Goal: Information Seeking & Learning: Find specific fact

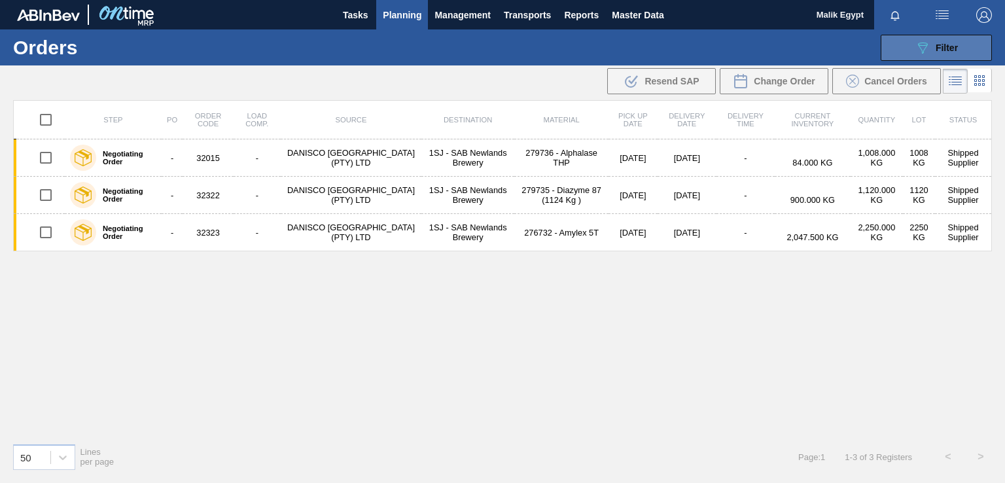
click at [918, 52] on icon "089F7B8B-B2A5-4AFE-B5C0-19BA573D28AC" at bounding box center [923, 48] width 16 height 16
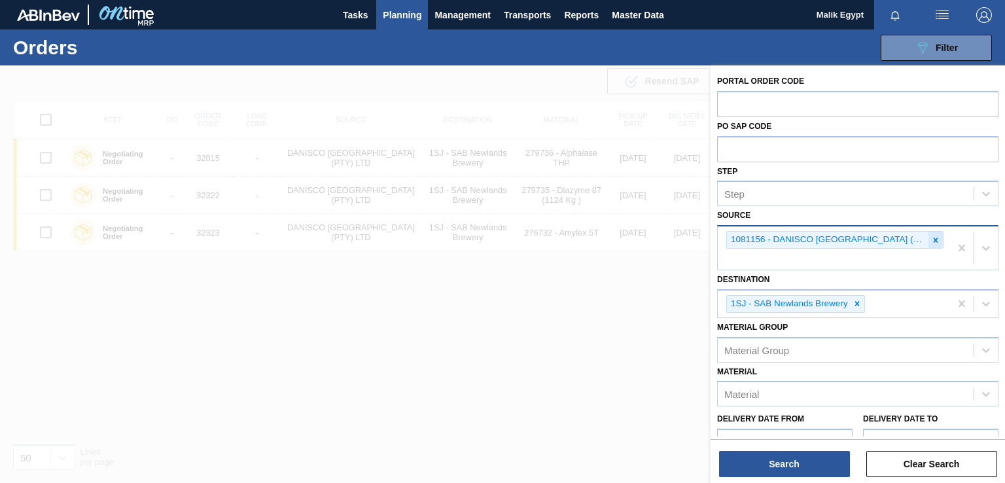
click at [931, 236] on icon at bounding box center [935, 240] width 9 height 9
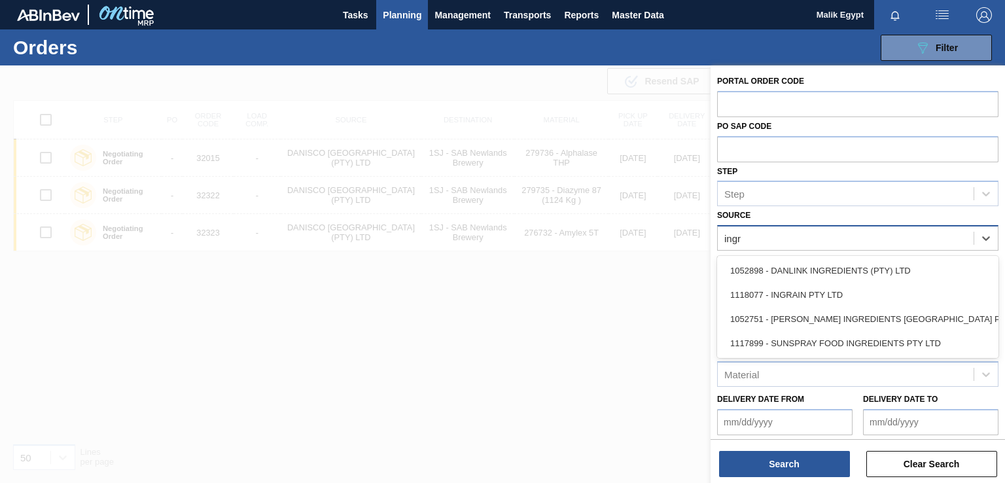
type input "ingra"
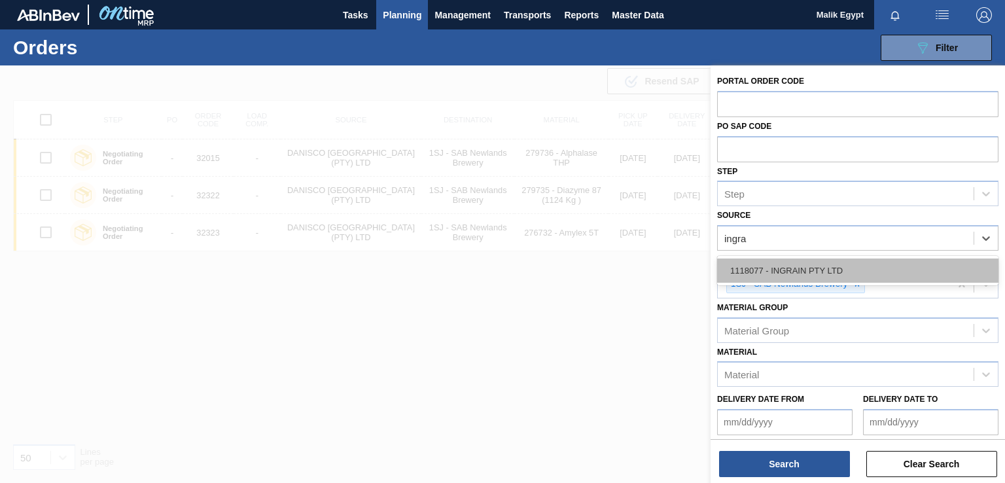
click at [837, 275] on div "1118077 - INGRAIN PTY LTD" at bounding box center [857, 270] width 281 height 24
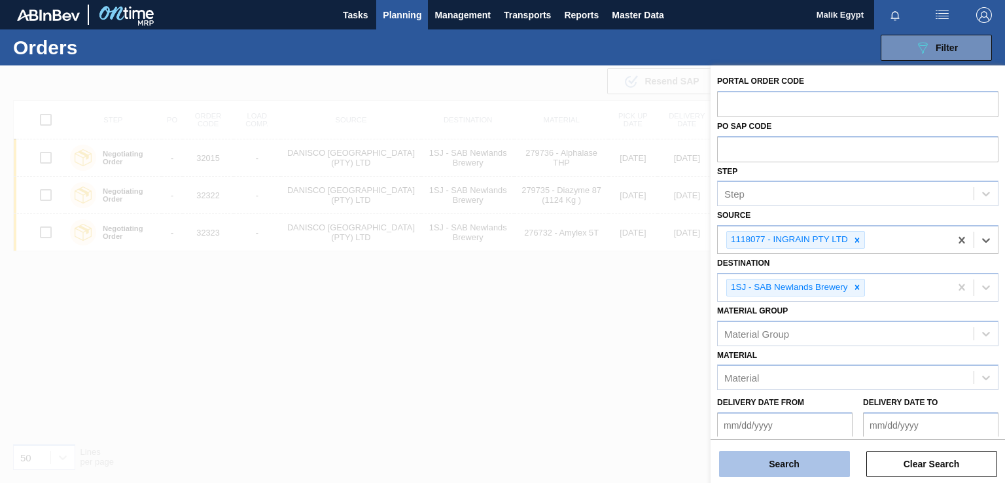
click at [790, 463] on button "Search" at bounding box center [784, 464] width 131 height 26
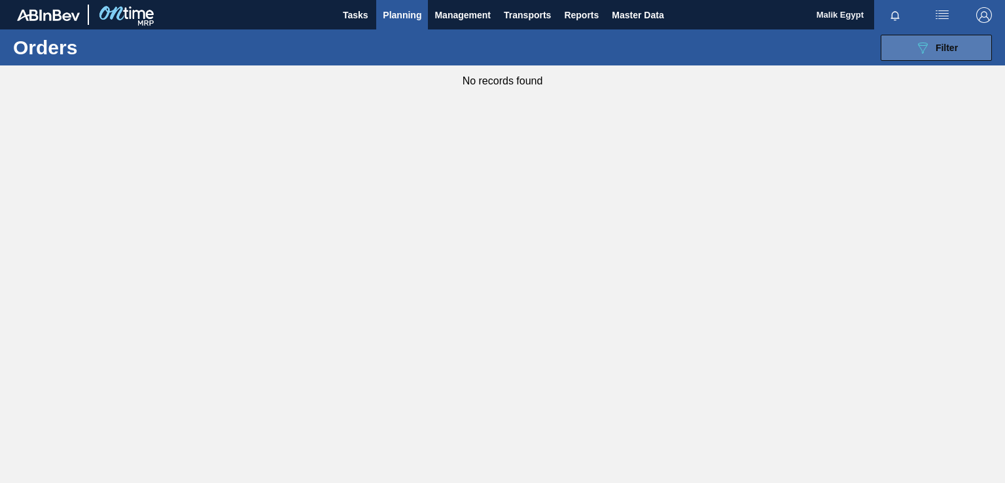
click at [938, 43] on span "Filter" at bounding box center [947, 48] width 22 height 10
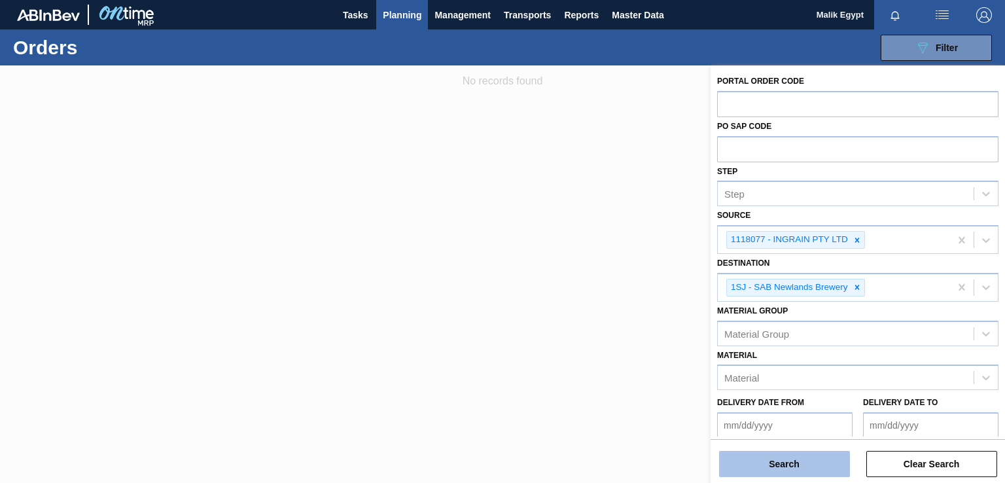
click at [809, 461] on button "Search" at bounding box center [784, 464] width 131 height 26
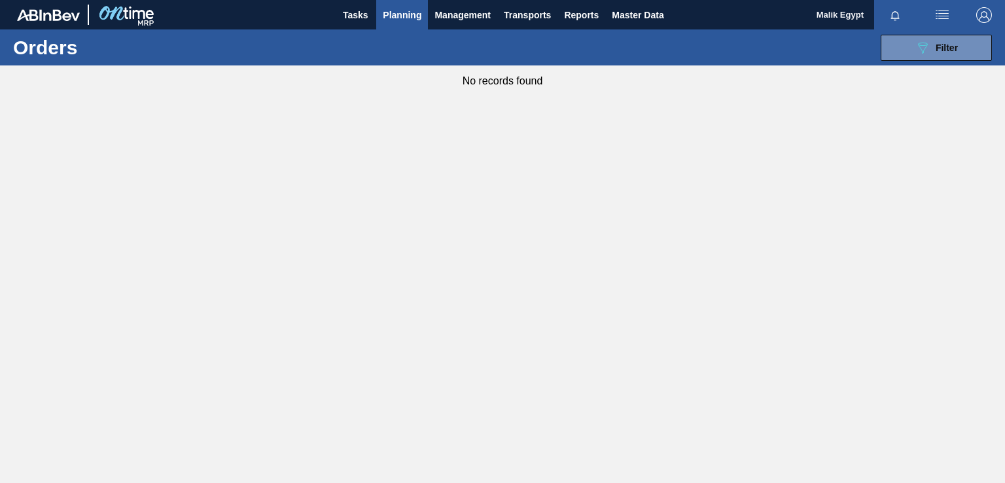
click at [417, 12] on span "Planning" at bounding box center [402, 15] width 39 height 16
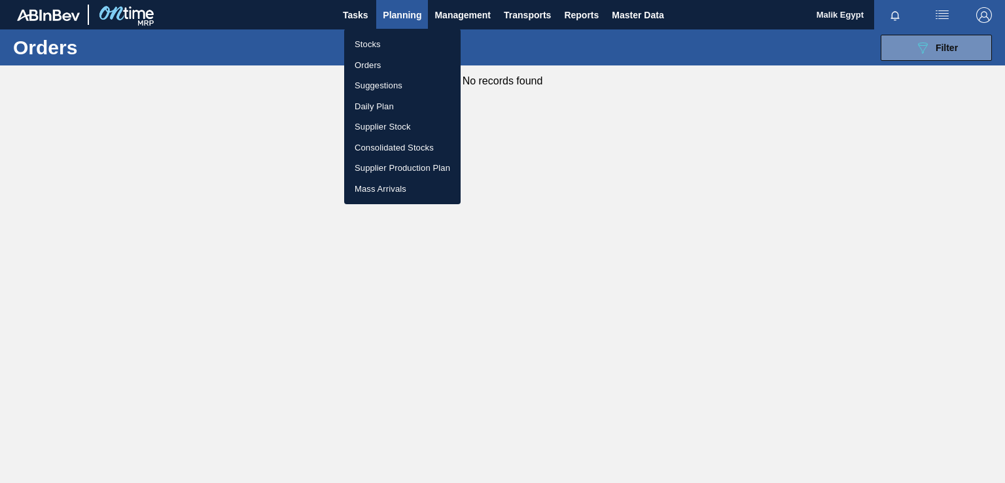
click at [372, 44] on li "Stocks" at bounding box center [402, 44] width 116 height 21
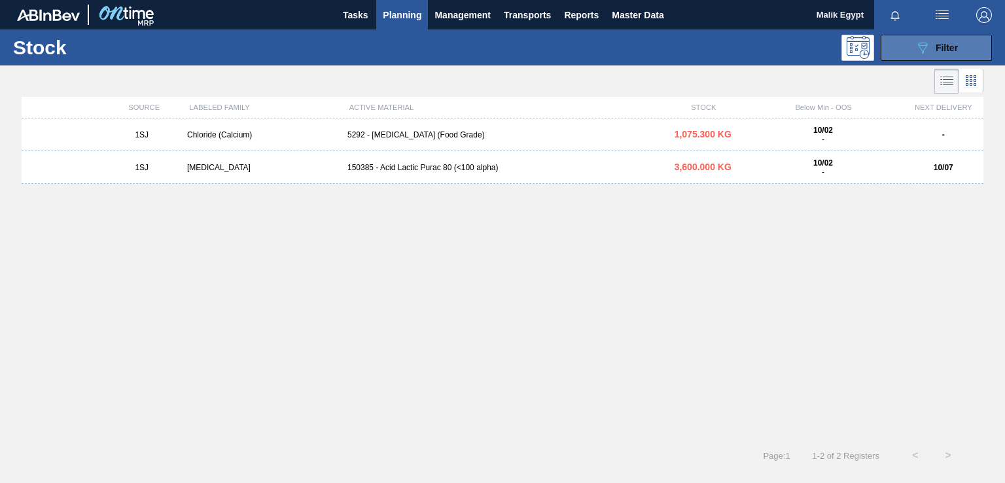
click at [941, 48] on span "Filter" at bounding box center [947, 48] width 22 height 10
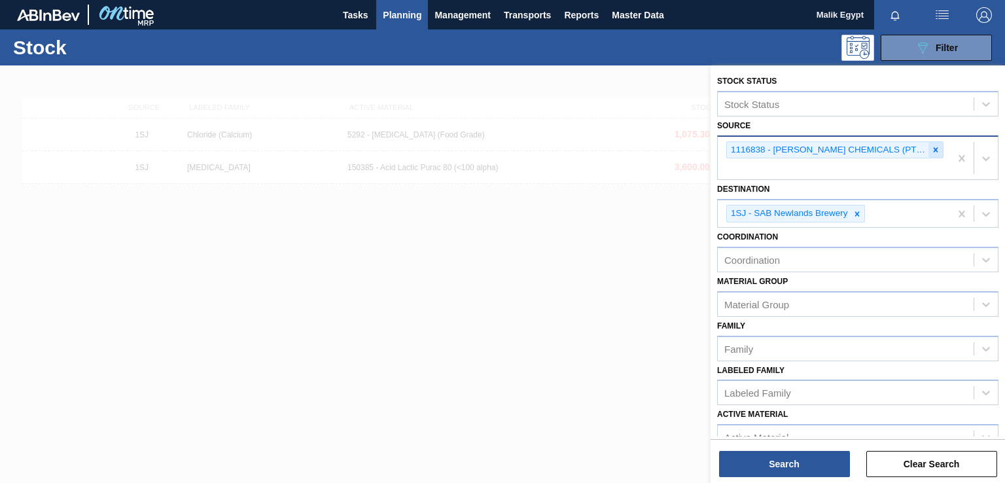
click at [931, 150] on icon at bounding box center [935, 149] width 9 height 9
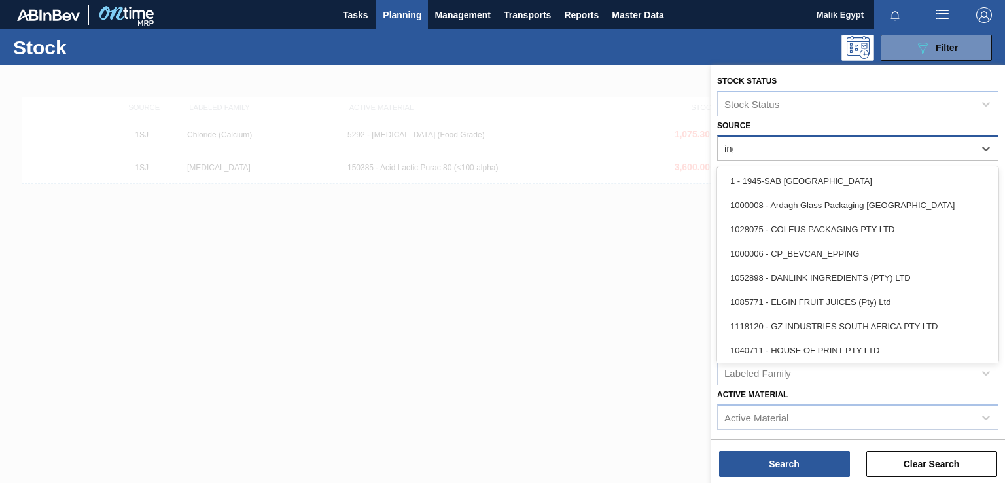
type input "ingr"
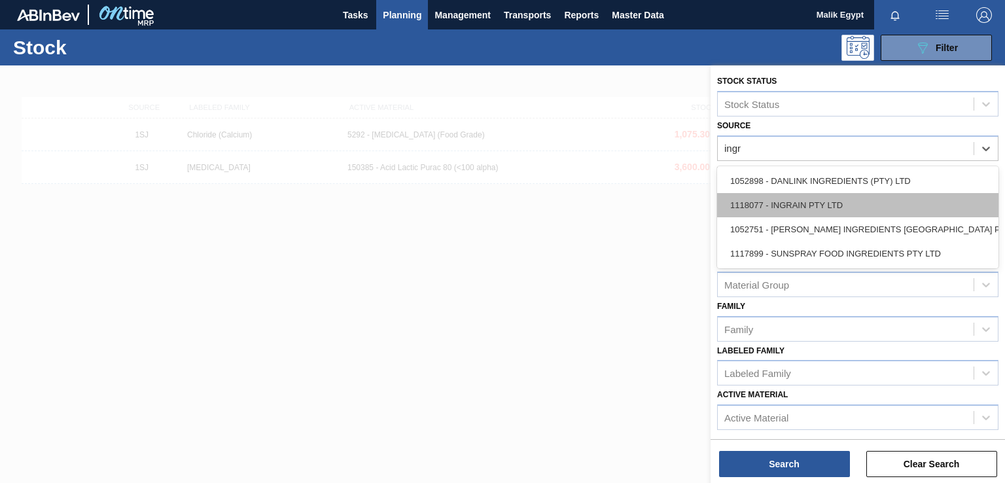
click at [860, 208] on div "1118077 - INGRAIN PTY LTD" at bounding box center [857, 205] width 281 height 24
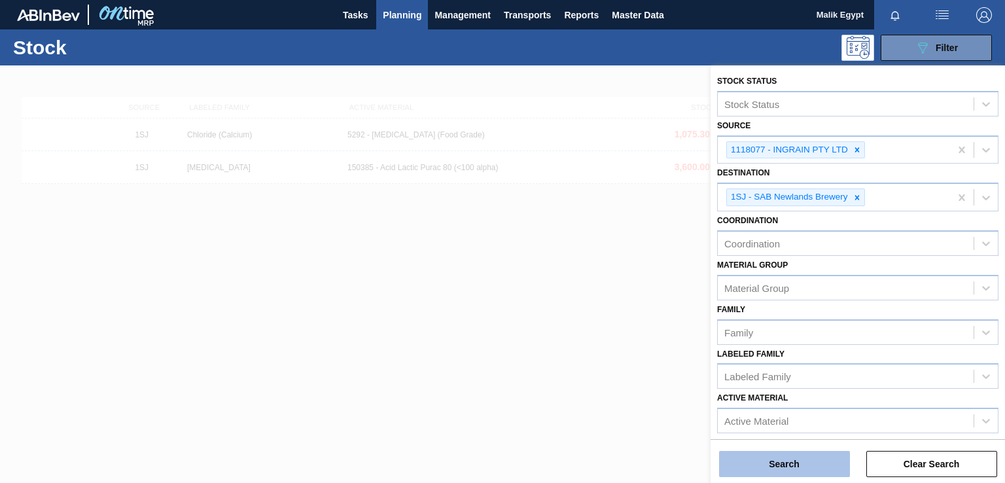
click at [823, 461] on button "Search" at bounding box center [784, 464] width 131 height 26
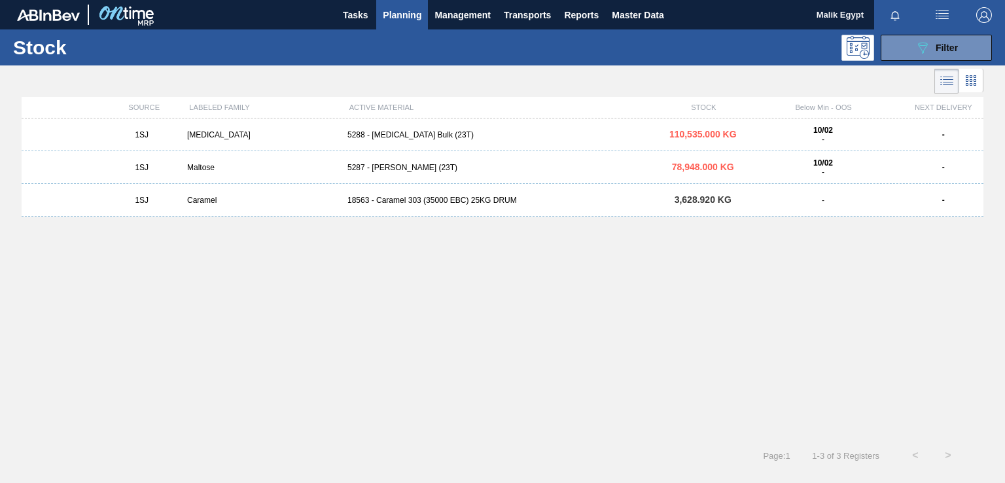
click at [395, 134] on div "5288 - [MEDICAL_DATA] Bulk (23T)" at bounding box center [502, 134] width 321 height 9
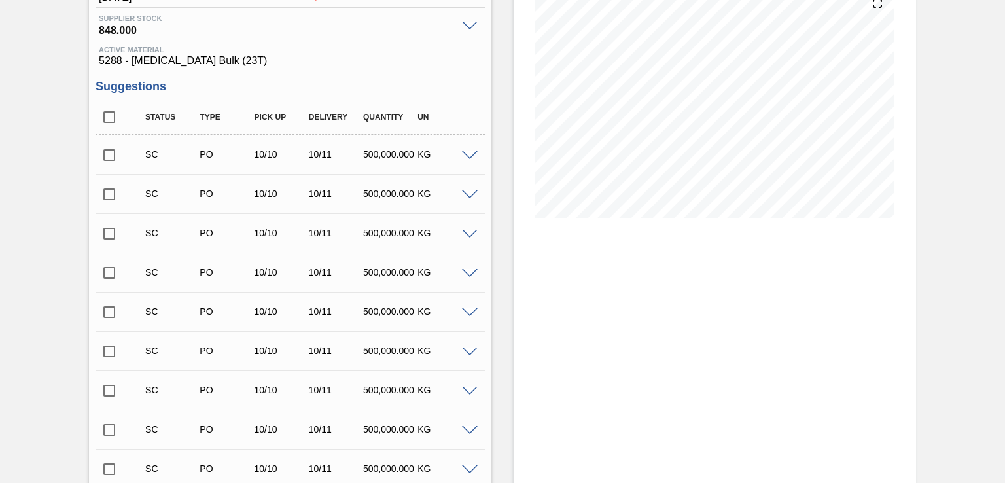
scroll to position [58, 0]
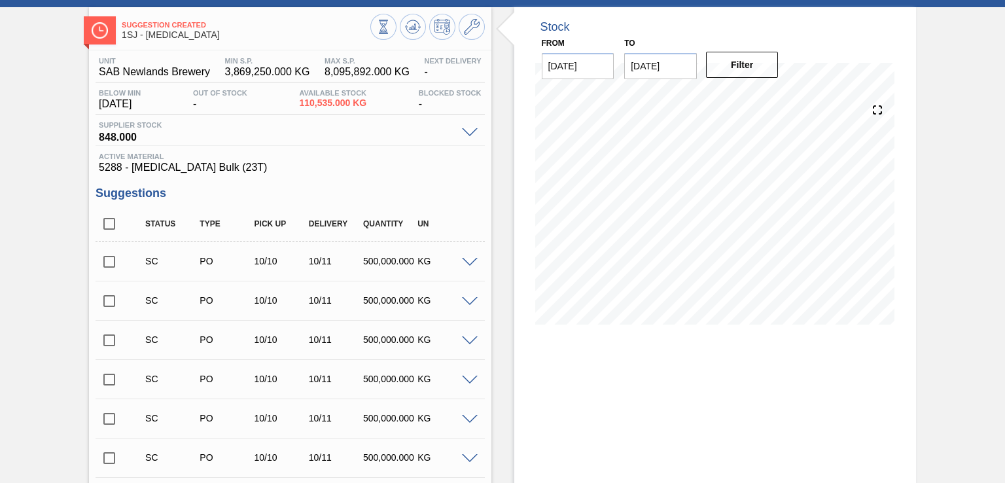
click at [108, 262] on input "checkbox" at bounding box center [109, 261] width 27 height 27
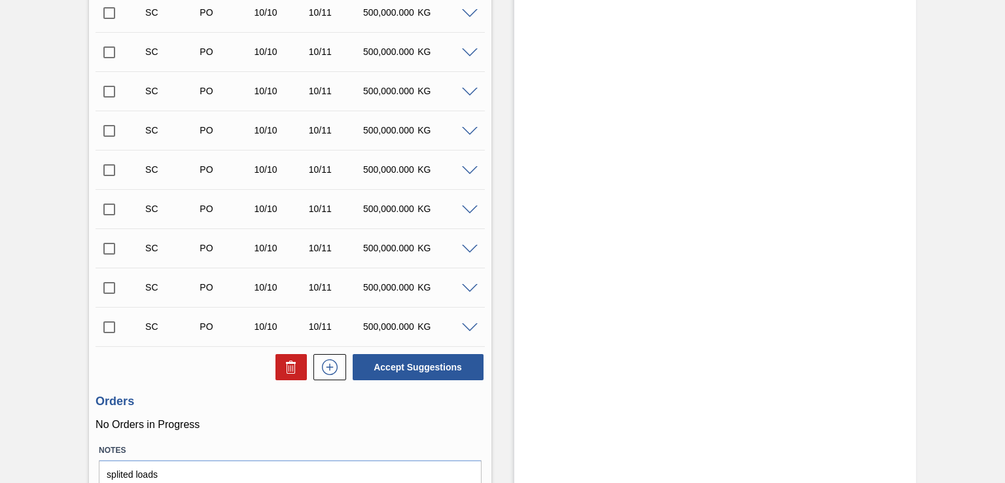
scroll to position [647, 0]
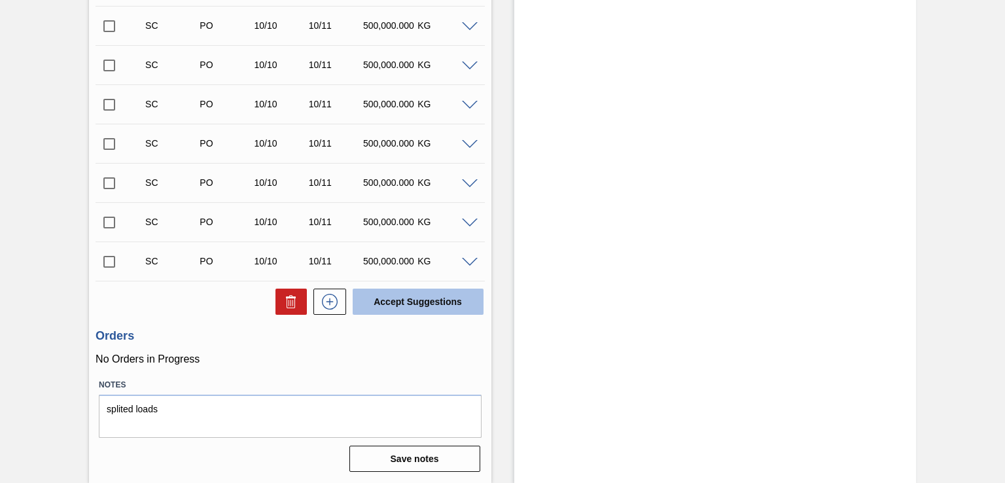
click at [432, 302] on button "Accept Suggestions" at bounding box center [418, 302] width 131 height 26
checkbox input "false"
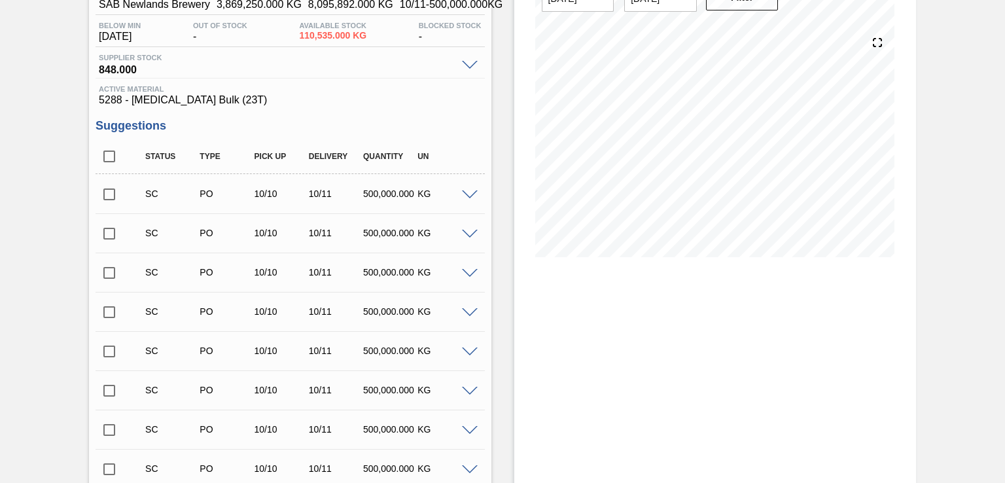
scroll to position [0, 0]
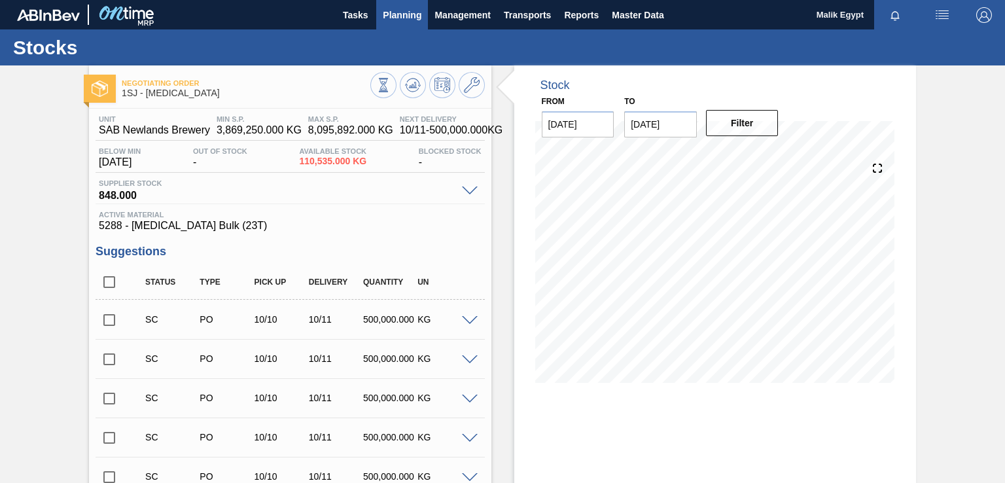
click at [406, 13] on span "Planning" at bounding box center [402, 15] width 39 height 16
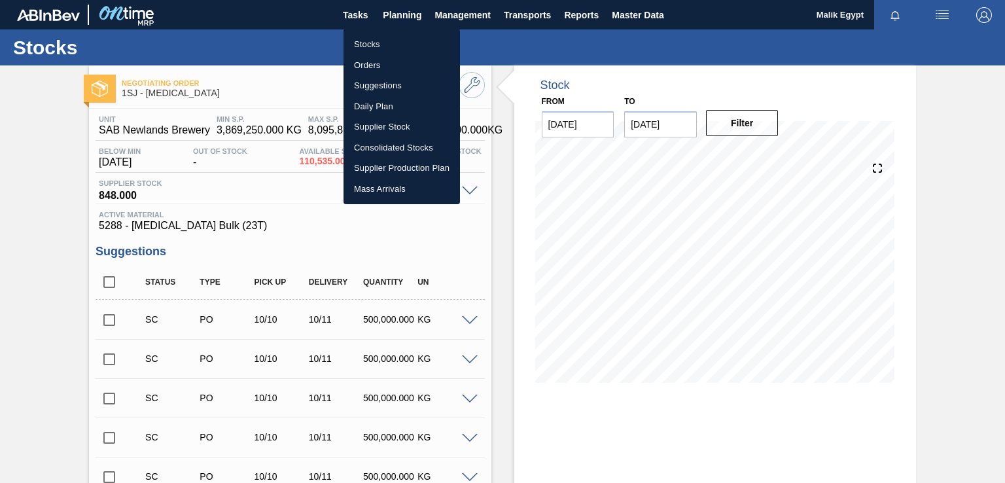
click at [371, 44] on li "Stocks" at bounding box center [401, 44] width 116 height 21
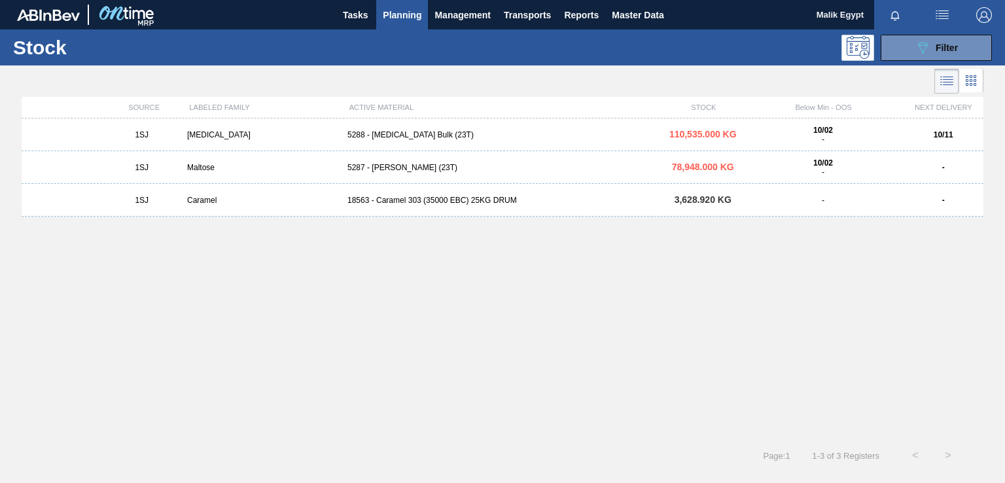
click at [203, 169] on div "Maltose" at bounding box center [262, 167] width 160 height 9
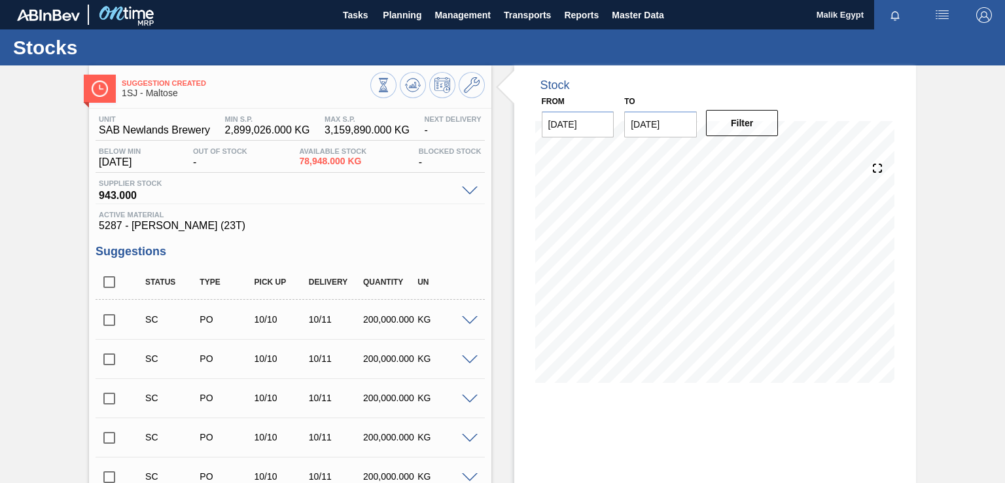
scroll to position [65, 0]
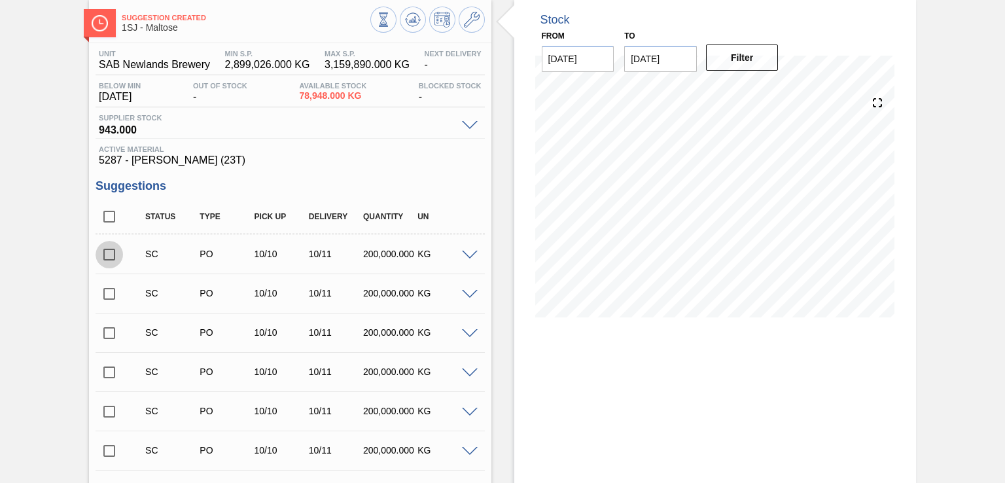
click at [107, 254] on input "checkbox" at bounding box center [109, 254] width 27 height 27
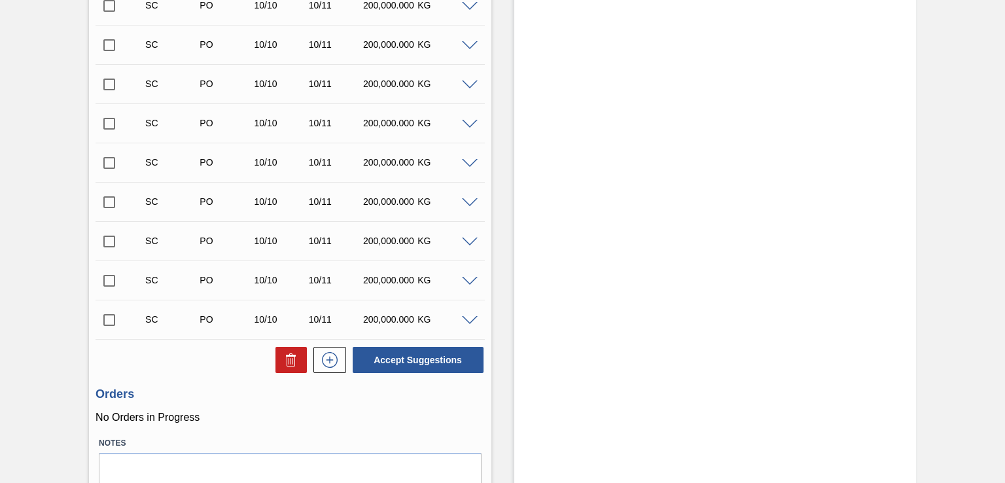
scroll to position [647, 0]
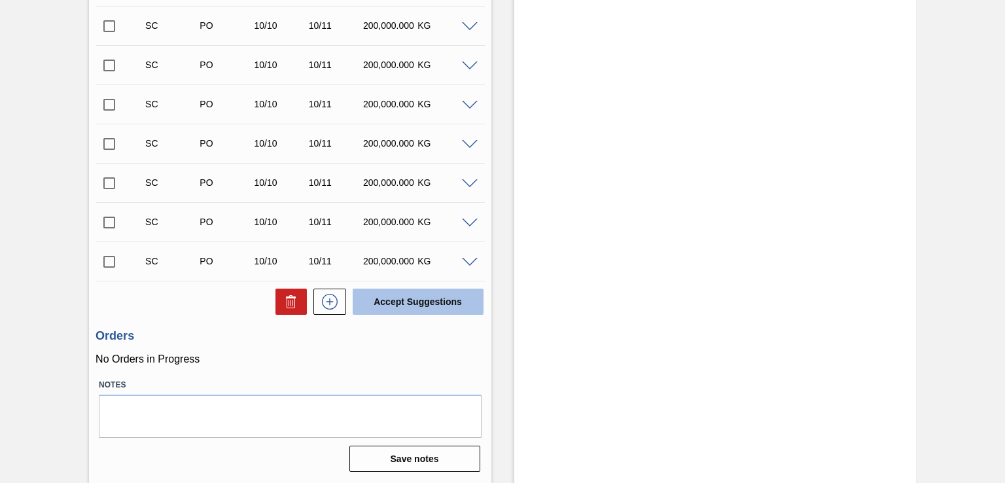
click at [400, 302] on button "Accept Suggestions" at bounding box center [418, 302] width 131 height 26
checkbox input "false"
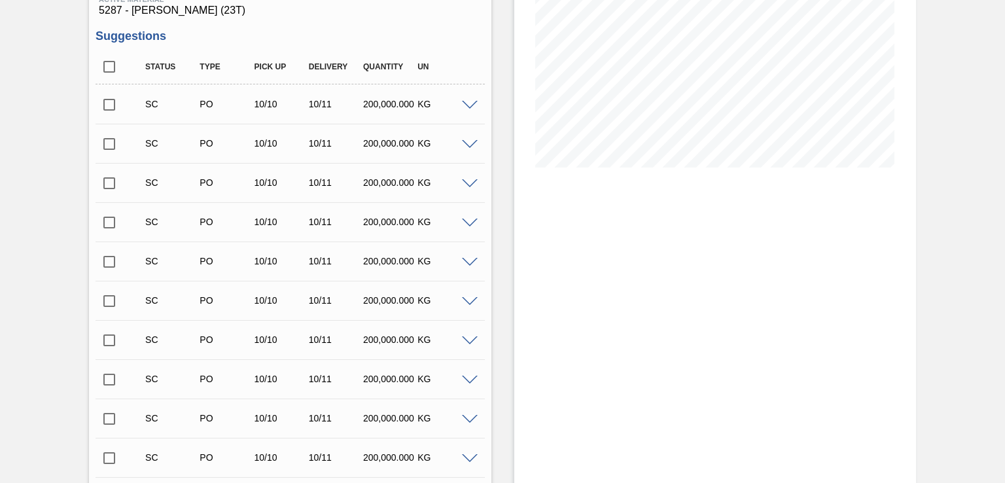
scroll to position [0, 0]
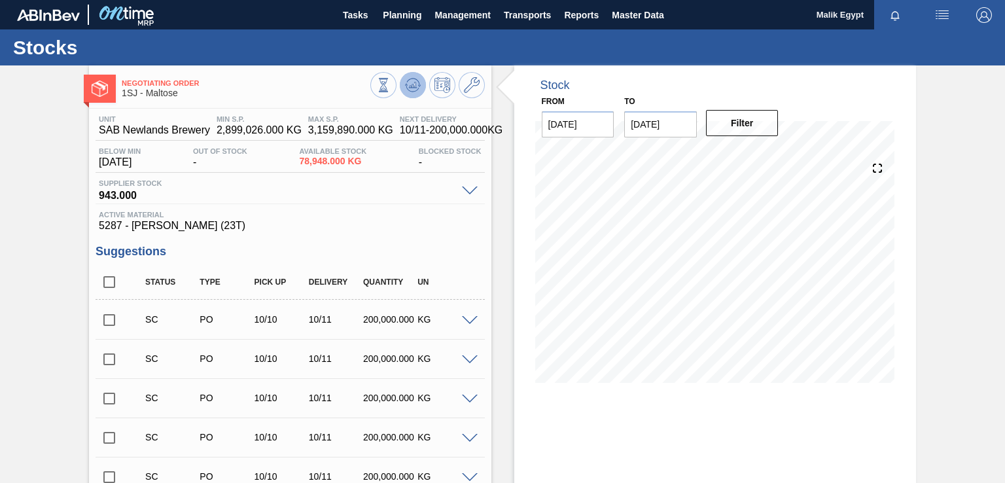
click at [410, 84] on icon at bounding box center [413, 85] width 16 height 16
click at [416, 78] on icon at bounding box center [413, 85] width 16 height 16
click at [418, 87] on icon at bounding box center [413, 85] width 16 height 16
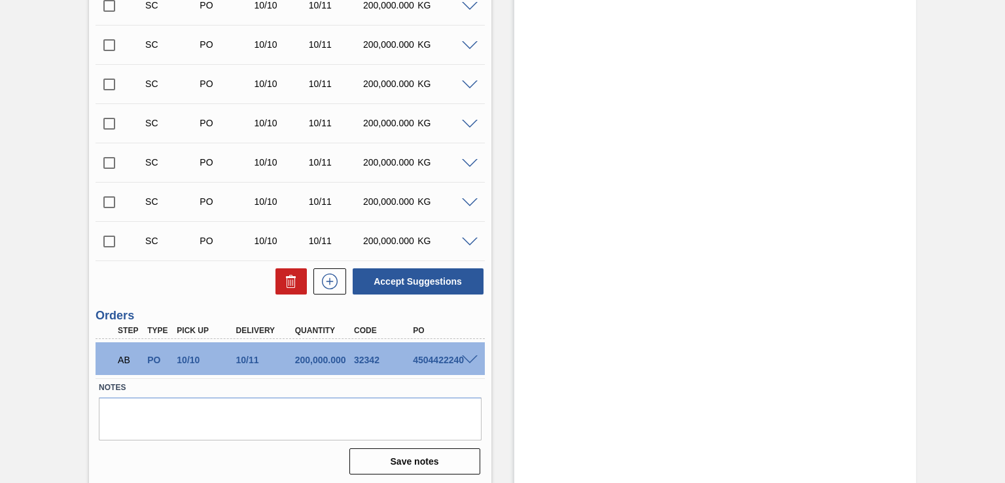
scroll to position [631, 0]
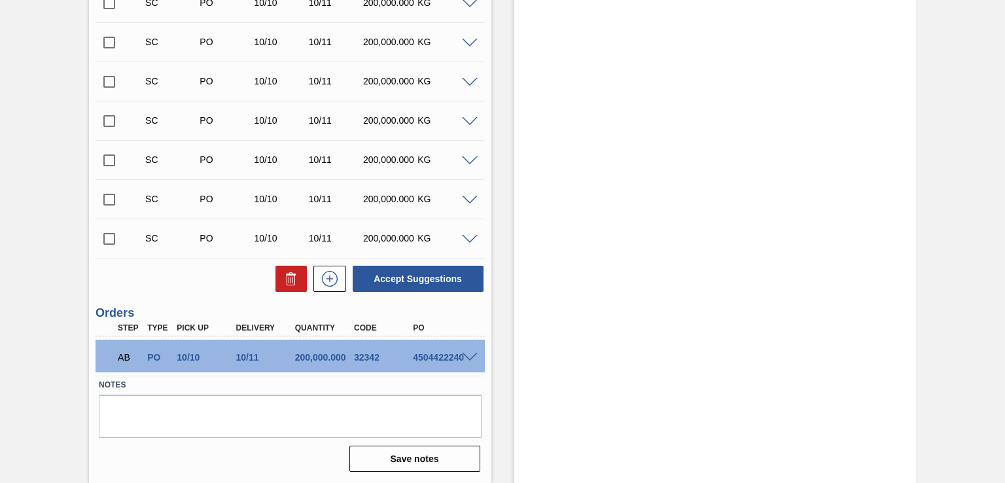
click at [470, 354] on span at bounding box center [470, 358] width 16 height 10
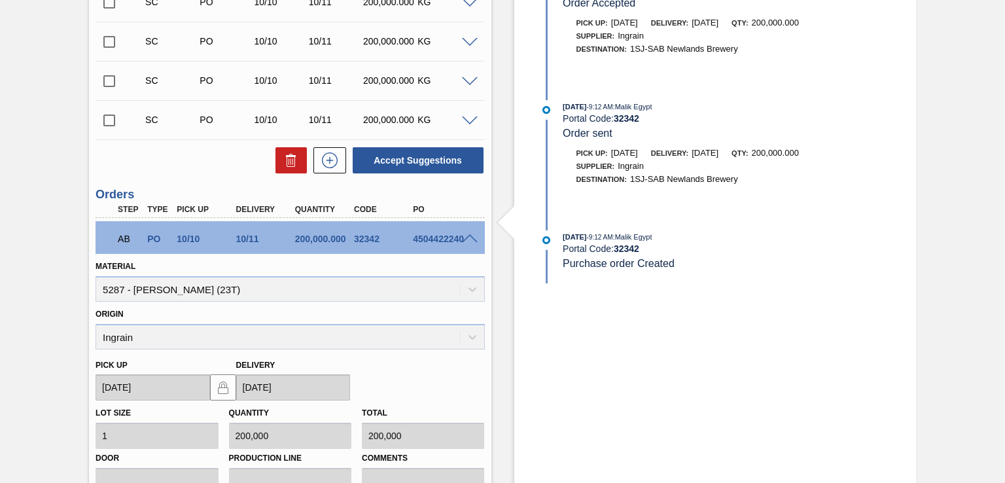
scroll to position [762, 0]
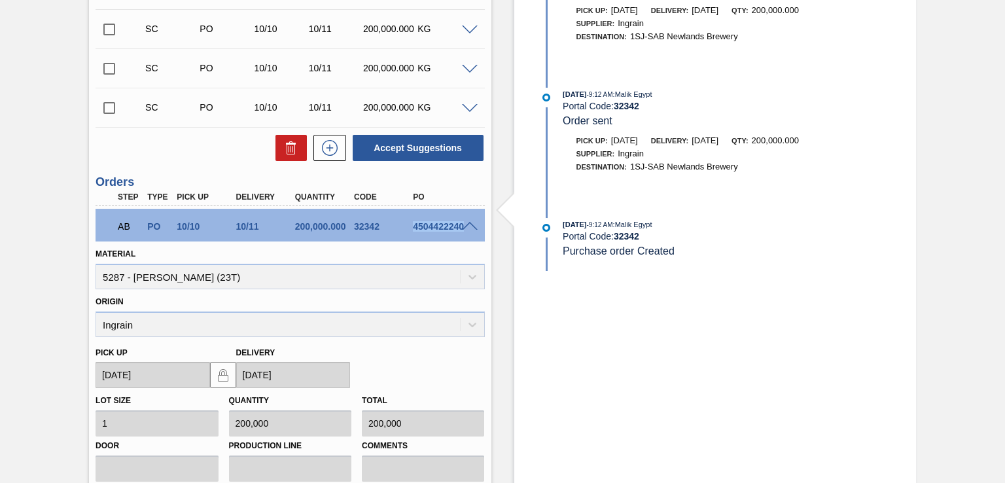
drag, startPoint x: 413, startPoint y: 224, endPoint x: 461, endPoint y: 227, distance: 47.2
click at [461, 227] on div "AB PO 10/10 10/11 200,000.000 32342 4504422240" at bounding box center [290, 225] width 389 height 33
copy div "4504422240"
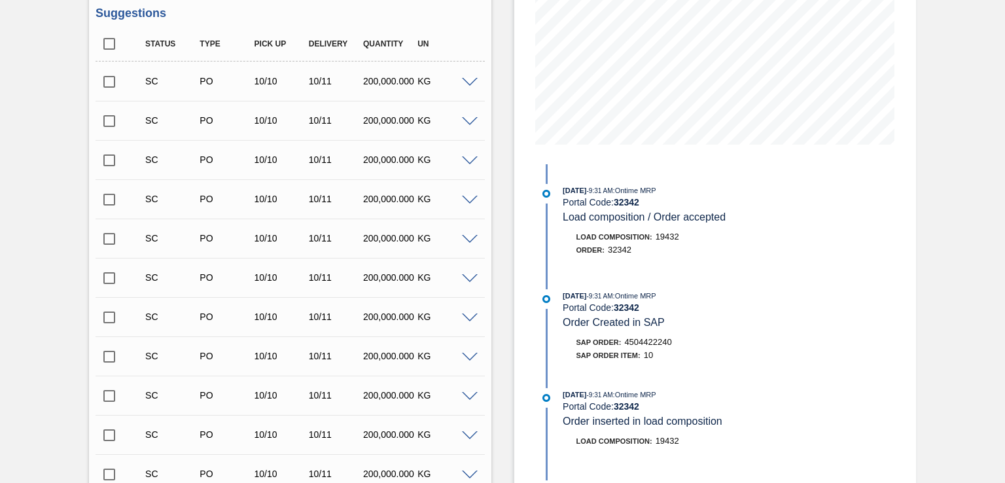
scroll to position [0, 0]
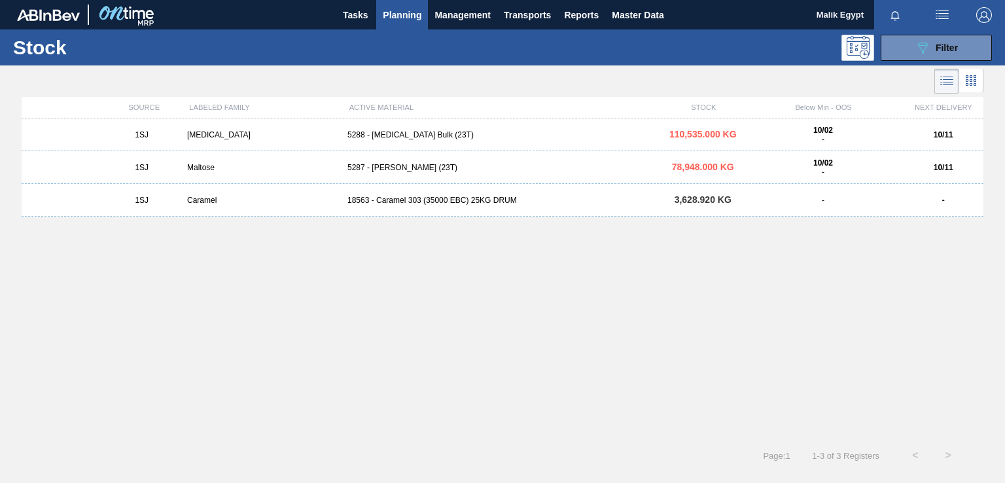
click at [392, 138] on div "5288 - [MEDICAL_DATA] Bulk (23T)" at bounding box center [502, 134] width 321 height 9
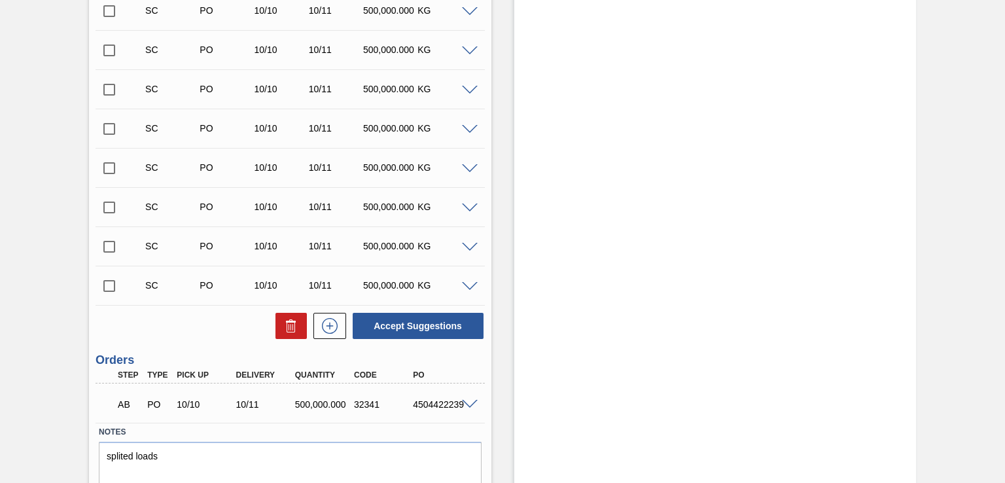
scroll to position [631, 0]
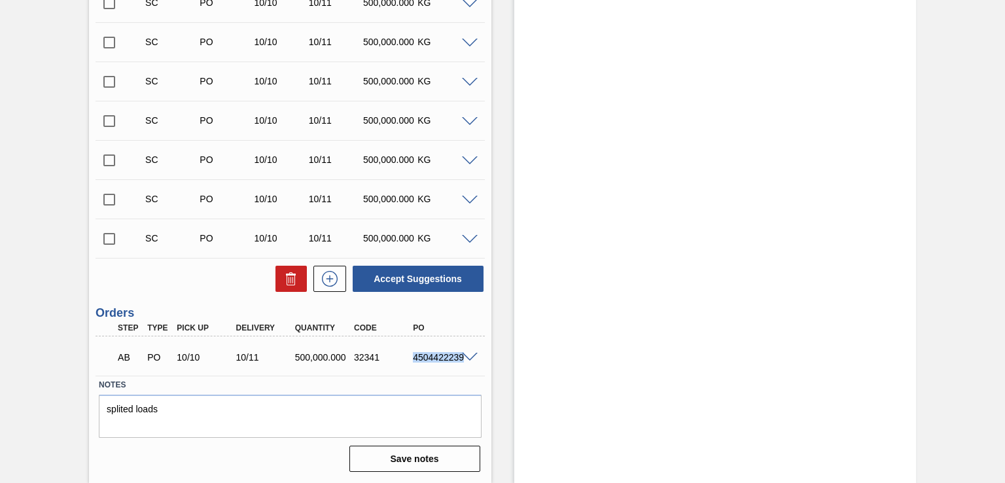
drag, startPoint x: 413, startPoint y: 356, endPoint x: 459, endPoint y: 355, distance: 45.8
click at [459, 355] on div "AB PO 10/10 10/11 500,000.000 32341 4504422239" at bounding box center [290, 356] width 389 height 33
copy div "4504422239"
